Goal: Information Seeking & Learning: Learn about a topic

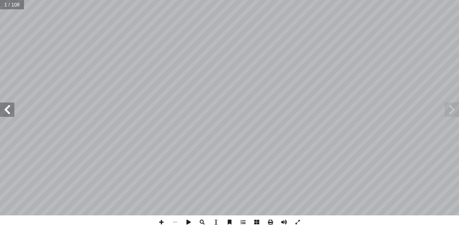
click at [4, 111] on span at bounding box center [7, 110] width 14 height 14
click at [5, 111] on span at bounding box center [7, 110] width 14 height 14
click at [6, 111] on span at bounding box center [7, 110] width 14 height 14
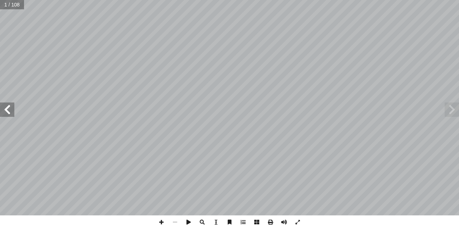
click at [6, 111] on span at bounding box center [7, 110] width 14 height 14
click at [7, 109] on span at bounding box center [7, 110] width 14 height 14
click at [8, 109] on span at bounding box center [7, 110] width 14 height 14
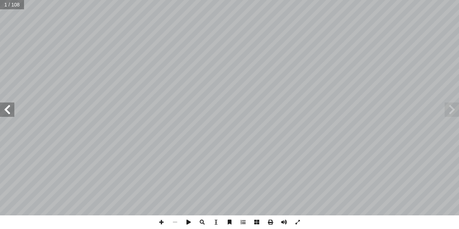
click at [8, 109] on span at bounding box center [7, 110] width 14 height 14
click at [8, 110] on span at bounding box center [7, 110] width 14 height 14
click at [8, 108] on span at bounding box center [7, 110] width 14 height 14
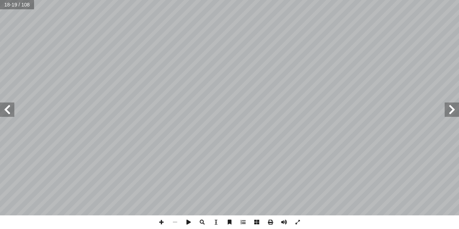
click at [8, 108] on span at bounding box center [7, 110] width 14 height 14
click at [8, 110] on span at bounding box center [7, 110] width 14 height 14
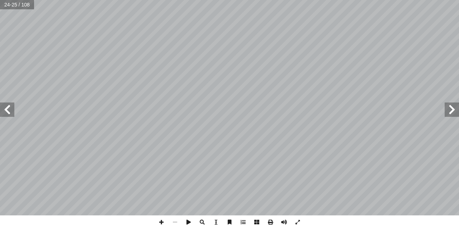
click at [8, 110] on span at bounding box center [7, 110] width 14 height 14
click at [7, 111] on span at bounding box center [7, 110] width 14 height 14
click at [3, 113] on span at bounding box center [7, 110] width 14 height 14
click at [162, 223] on span at bounding box center [162, 223] width 14 height 14
